Goal: Information Seeking & Learning: Learn about a topic

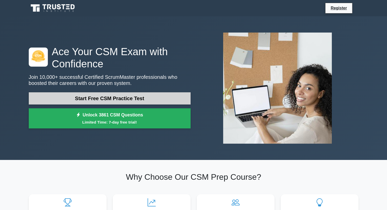
click at [101, 97] on link "Start Free CSM Practice Test" at bounding box center [110, 98] width 162 height 12
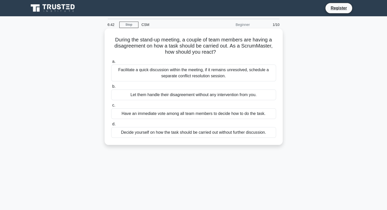
click at [162, 75] on div "Facilitate a quick discussion within the meeting, if it remains unresolved, sch…" at bounding box center [193, 73] width 165 height 17
click at [111, 63] on input "a. Facilitate a quick discussion within the meeting, if it remains unresolved, …" at bounding box center [111, 61] width 0 height 3
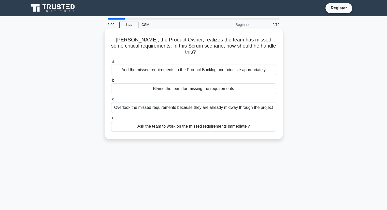
click at [172, 65] on div "Add the missed requirements to the Product Backlog and prioritize appropriately" at bounding box center [193, 70] width 165 height 11
click at [111, 63] on input "a. Add the missed requirements to the Product Backlog and prioritize appropriat…" at bounding box center [111, 61] width 0 height 3
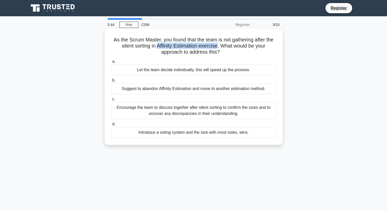
drag, startPoint x: 157, startPoint y: 46, endPoint x: 219, endPoint y: 47, distance: 62.1
click at [219, 47] on h5 "As the Scrum Master, you found that the team is not gathering after the silent …" at bounding box center [194, 46] width 166 height 19
copy h5 "Affinity Estimation exercise"
click at [177, 112] on div "Encourage the team to discuss together after silent sorting to confirm the size…" at bounding box center [193, 110] width 165 height 17
click at [111, 101] on input "c. Encourage the team to discuss together after silent sorting to confirm the s…" at bounding box center [111, 99] width 0 height 3
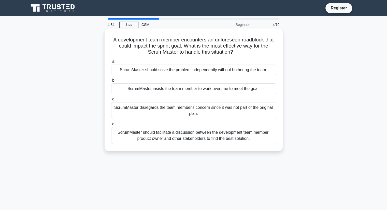
click at [165, 135] on div "ScrumMaster should facilitate a discussion between the development team member,…" at bounding box center [193, 135] width 165 height 17
click at [111, 126] on input "d. ScrumMaster should facilitate a discussion between the development team memb…" at bounding box center [111, 124] width 0 height 3
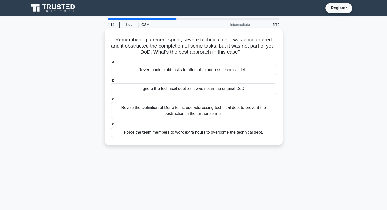
click at [172, 109] on div "Revise the Definition of Done to include addressing technical debt to prevent t…" at bounding box center [193, 110] width 165 height 17
click at [111, 101] on input "c. Revise the Definition of Done to include addressing technical debt to preven…" at bounding box center [111, 99] width 0 height 3
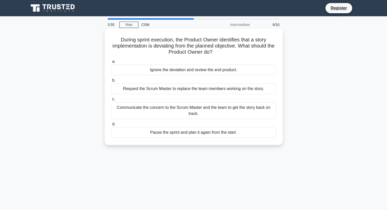
click at [195, 110] on div "Communicate the concern to the Scrum Master and the team to get the story back …" at bounding box center [193, 110] width 165 height 17
click at [111, 101] on input "c. Communicate the concern to the Scrum Master and the team to get the story ba…" at bounding box center [111, 99] width 0 height 3
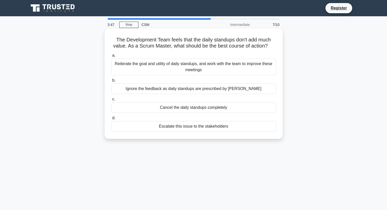
click at [186, 67] on div "Reiterate the goal and utility of daily standups, and work with the team to imp…" at bounding box center [193, 67] width 165 height 17
click at [111, 57] on input "a. Reiterate the goal and utility of daily standups, and work with the team to …" at bounding box center [111, 55] width 0 height 3
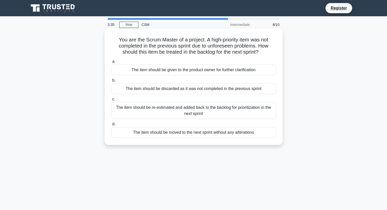
click at [186, 117] on div "The item should be re-estimated and added back to the backlog for prioritizatio…" at bounding box center [193, 110] width 165 height 17
click at [111, 101] on input "c. The item should be re-estimated and added back to the backlog for prioritiza…" at bounding box center [111, 99] width 0 height 3
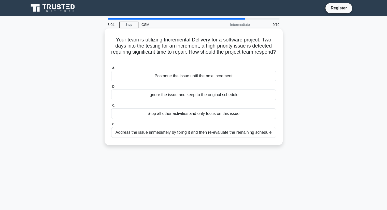
click at [155, 134] on div "Address the issue immediately by fixing it and then re-evaluate the remaining s…" at bounding box center [193, 132] width 165 height 11
click at [111, 126] on input "d. Address the issue immediately by fixing it and then re-evaluate the remainin…" at bounding box center [111, 124] width 0 height 3
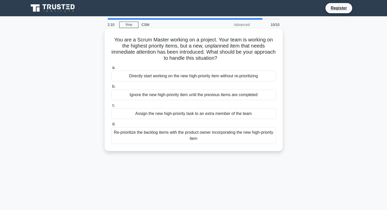
click at [152, 133] on div "Re-prioritize the backlog items with the product owner incorporating the new hi…" at bounding box center [193, 135] width 165 height 17
click at [111, 126] on input "d. Re-prioritize the backlog items with the product owner incorporating the new…" at bounding box center [111, 124] width 0 height 3
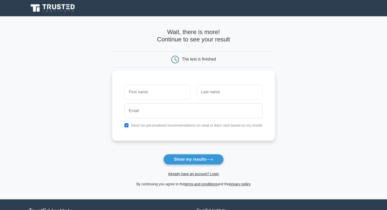
click at [137, 90] on input "text" at bounding box center [157, 92] width 66 height 15
click at [208, 175] on link "Already have an account? Login" at bounding box center [193, 174] width 51 height 4
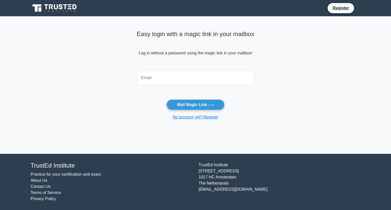
click at [154, 76] on input "email" at bounding box center [196, 77] width 118 height 15
type input "dubeygaurav2018@gmail.com"
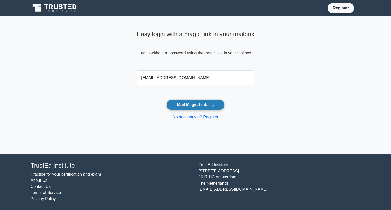
click at [208, 105] on button "Mail Magic Link" at bounding box center [195, 104] width 58 height 11
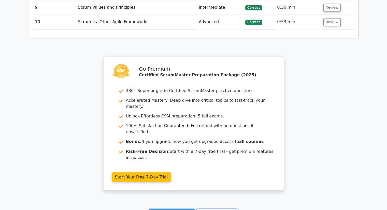
scroll to position [846, 0]
